Goal: Information Seeking & Learning: Learn about a topic

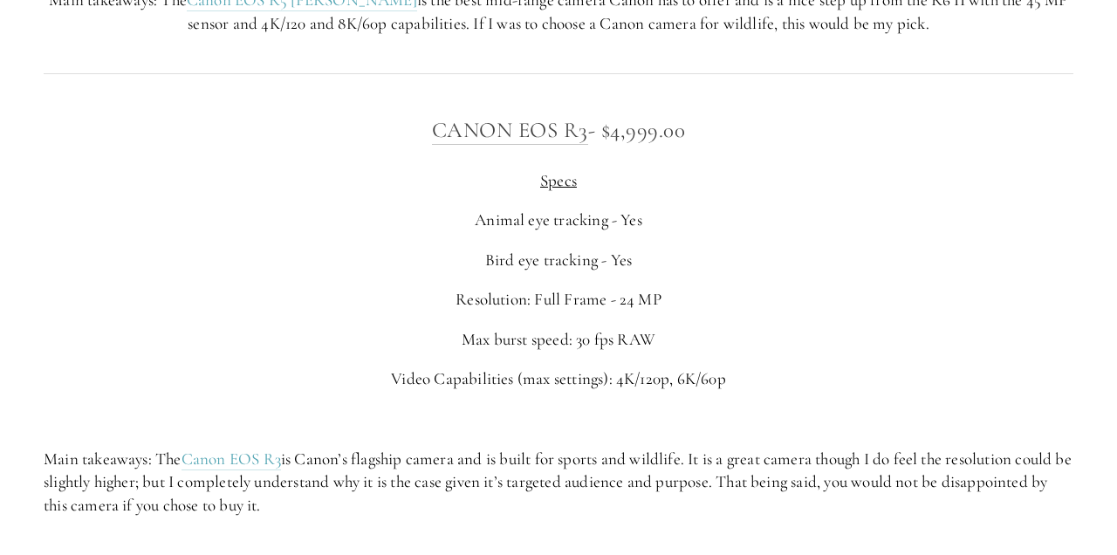
scroll to position [6689, 0]
drag, startPoint x: 624, startPoint y: 300, endPoint x: 680, endPoint y: 295, distance: 56.9
click at [680, 295] on p "Resolution: Full Frame - 24 MP" at bounding box center [558, 298] width 1029 height 24
click at [761, 270] on div "Canon EOS R3 - $4,999.00 Specs Animal eye tracking - Yes Bird eye tracking - Ye…" at bounding box center [558, 313] width 1029 height 405
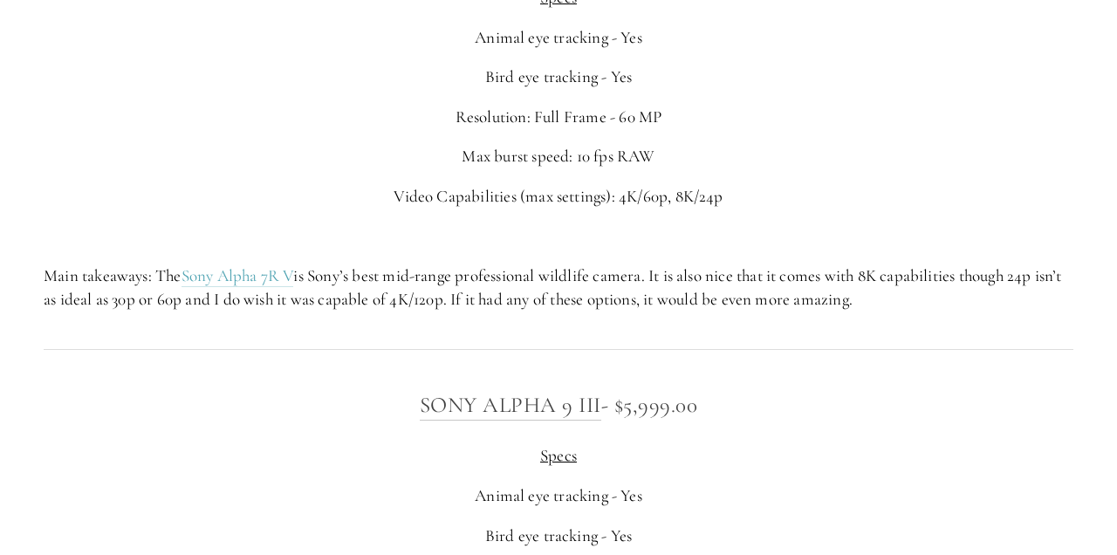
scroll to position [4710, 0]
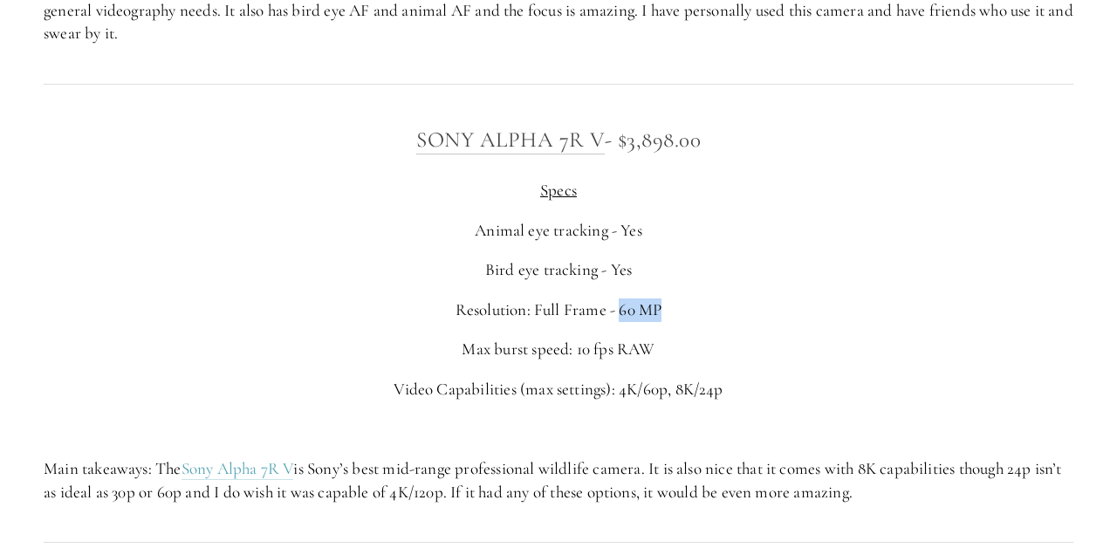
drag, startPoint x: 619, startPoint y: 311, endPoint x: 662, endPoint y: 309, distance: 42.8
click at [662, 309] on p "Resolution: Full Frame - 60 MP" at bounding box center [558, 310] width 1029 height 24
click at [742, 331] on div "Sony Alpha 7R V - $3,898.00 Specs Animal eye tracking - Yes Bird eye tracking -…" at bounding box center [558, 312] width 1029 height 381
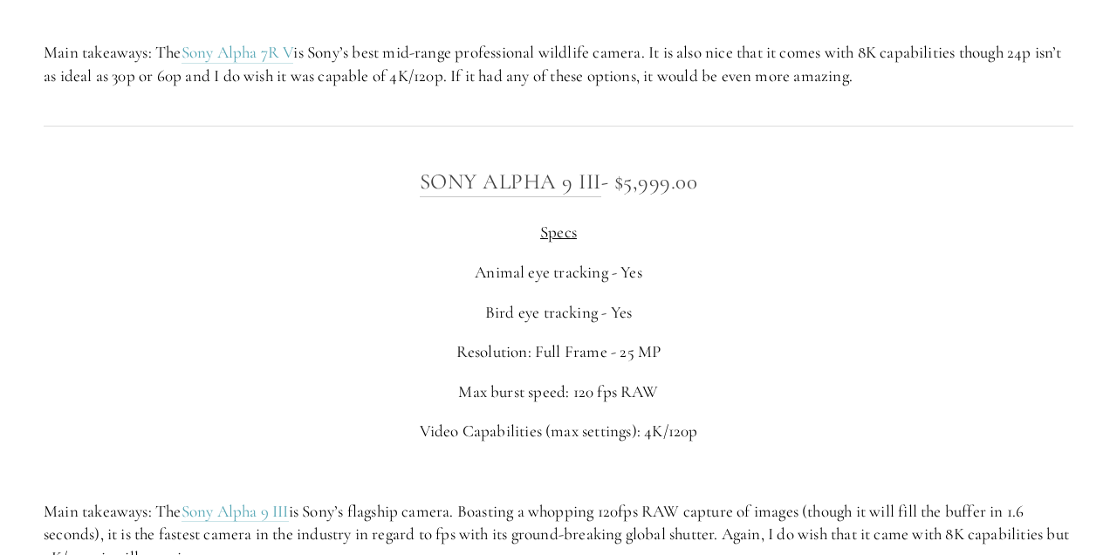
scroll to position [5181, 0]
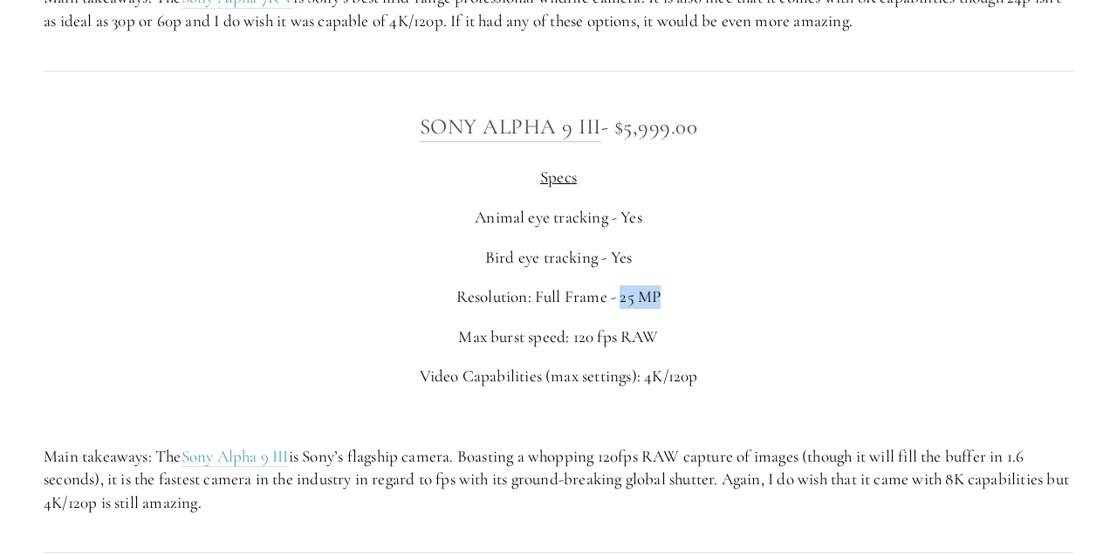
drag, startPoint x: 622, startPoint y: 297, endPoint x: 665, endPoint y: 300, distance: 42.9
click at [665, 300] on p "Resolution: Full Frame - 25 MP" at bounding box center [558, 297] width 1029 height 24
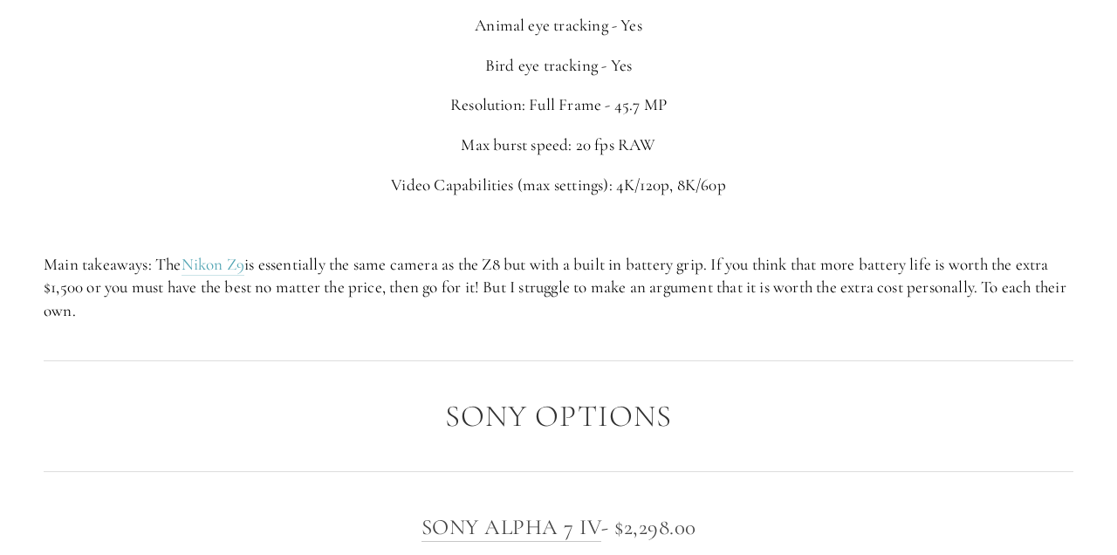
scroll to position [3674, 0]
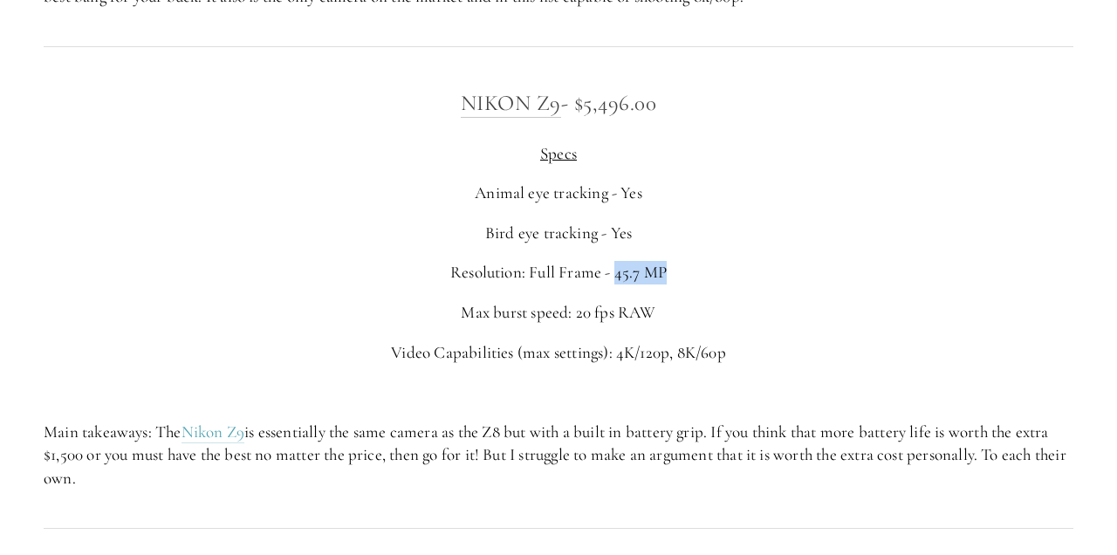
drag, startPoint x: 618, startPoint y: 273, endPoint x: 671, endPoint y: 274, distance: 53.2
click at [671, 274] on p "Resolution: Full Frame - 45.7 MP" at bounding box center [558, 273] width 1029 height 24
click at [718, 327] on div "Nikon Z9 - $5,496.00 Specs Animal eye tracking - Yes Bird eye tracking - Yes Re…" at bounding box center [558, 287] width 1029 height 405
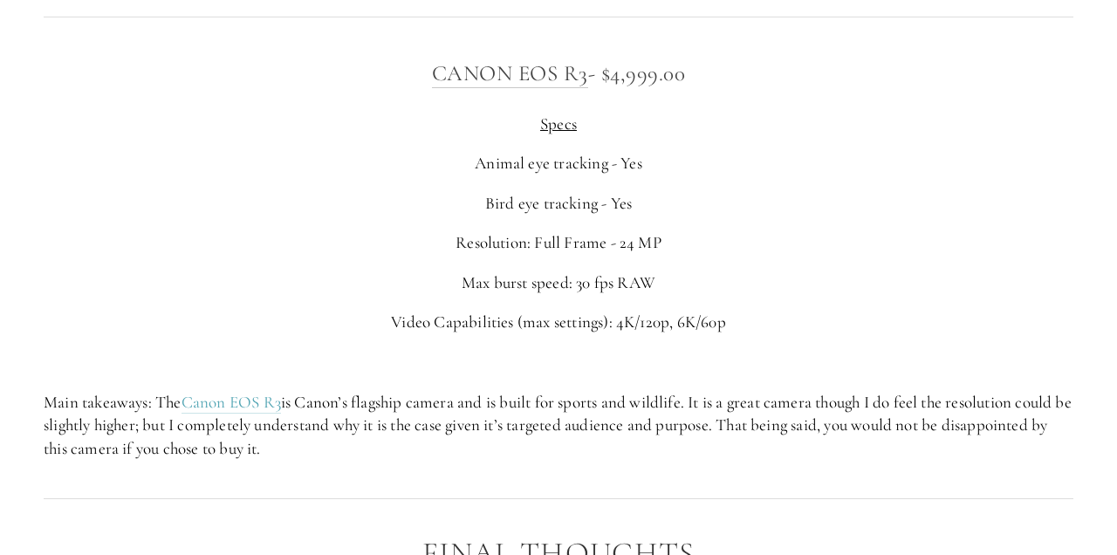
scroll to position [6689, 0]
